Goal: Task Accomplishment & Management: Manage account settings

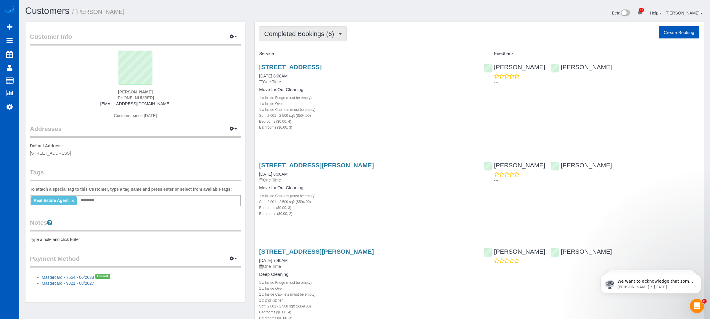
click at [330, 38] on button "Completed Bookings (6)" at bounding box center [303, 33] width 88 height 15
click at [315, 56] on link "Upcoming Bookings (1)" at bounding box center [290, 56] width 62 height 8
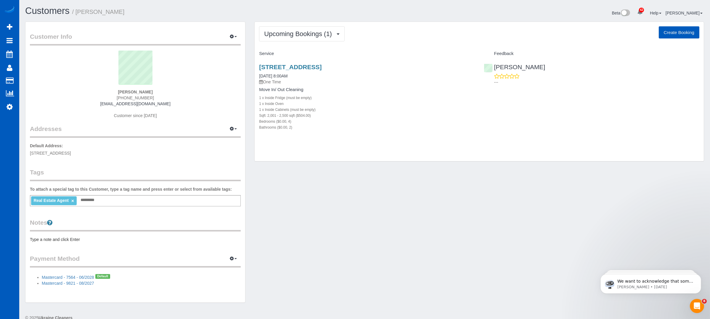
click at [399, 42] on div "Upcoming Bookings (1) Completed Bookings (6) Upcoming Bookings (1) Cancelled Bo…" at bounding box center [479, 92] width 449 height 140
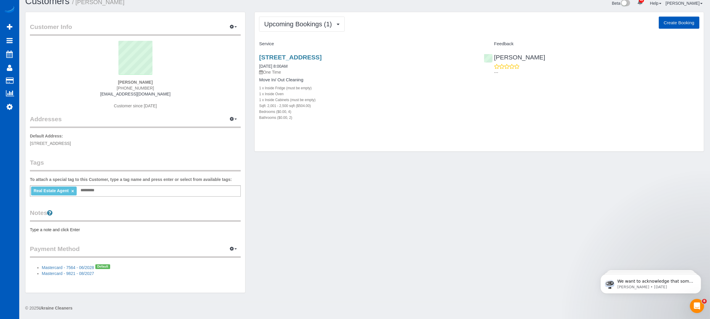
scroll to position [10, 0]
click at [311, 20] on span "Upcoming Bookings (1)" at bounding box center [299, 23] width 71 height 7
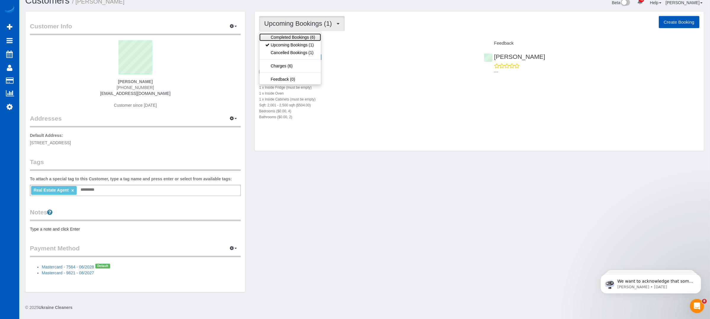
click at [285, 34] on link "Completed Bookings (6)" at bounding box center [290, 37] width 62 height 8
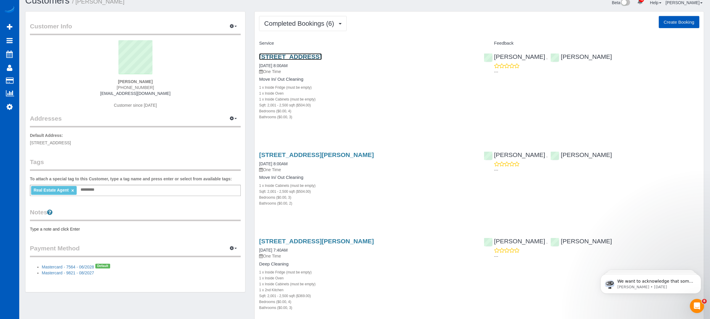
click at [321, 53] on link "4921 147th Pl Se, Everett, WA 98208" at bounding box center [290, 56] width 62 height 7
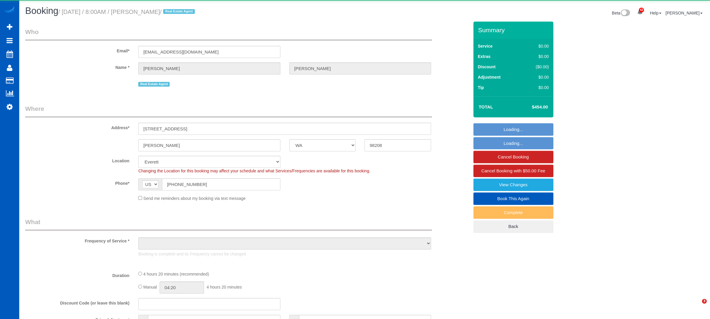
select select "WA"
select select "object:1207"
select select "string:fspay-29fb7387-665f-439c-9dce-09a3bf446a93"
select select "199"
select select "spot1"
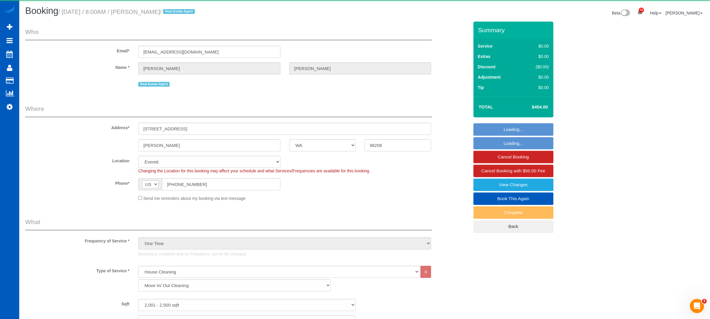
select select "2001"
select select "4"
select select "3"
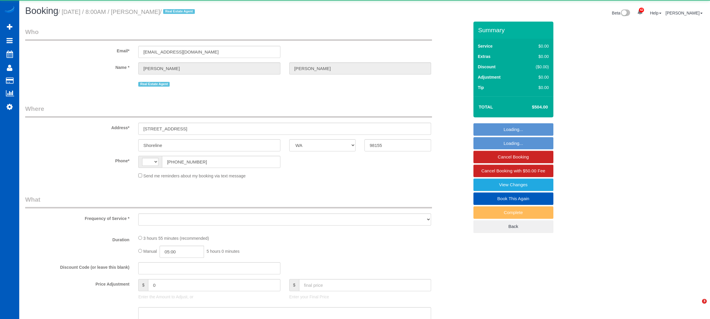
select select "WA"
select select "string:[GEOGRAPHIC_DATA]"
select select "string:fspay-29fb7387-665f-439c-9dce-09a3bf446a93"
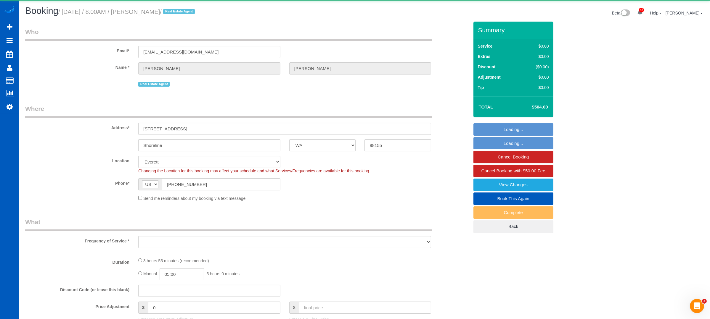
select select "object:1061"
select select "199"
select select "2001"
select select "4"
select select "2"
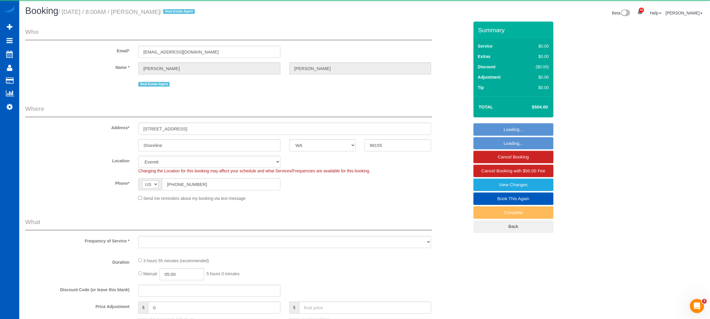
select select "spot1"
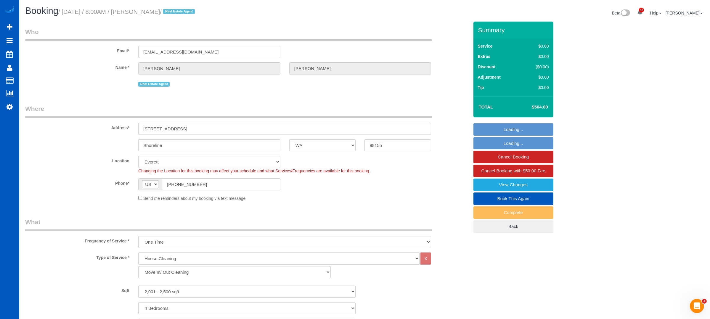
select select "2001"
select select "4"
select select "2"
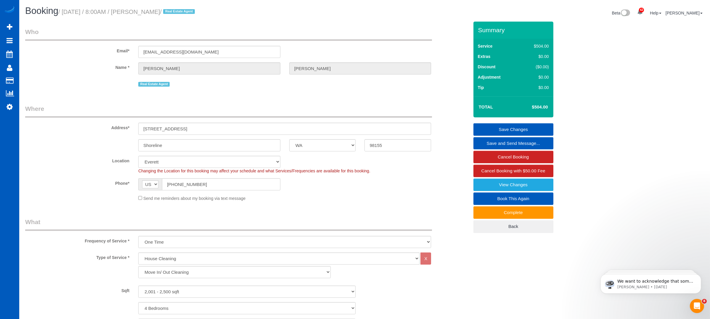
click at [394, 191] on sui-booking-location "Location [GEOGRAPHIC_DATA] [GEOGRAPHIC_DATA] [GEOGRAPHIC_DATA] [GEOGRAPHIC_DATA…" at bounding box center [247, 179] width 444 height 46
